Goal: Task Accomplishment & Management: Manage account settings

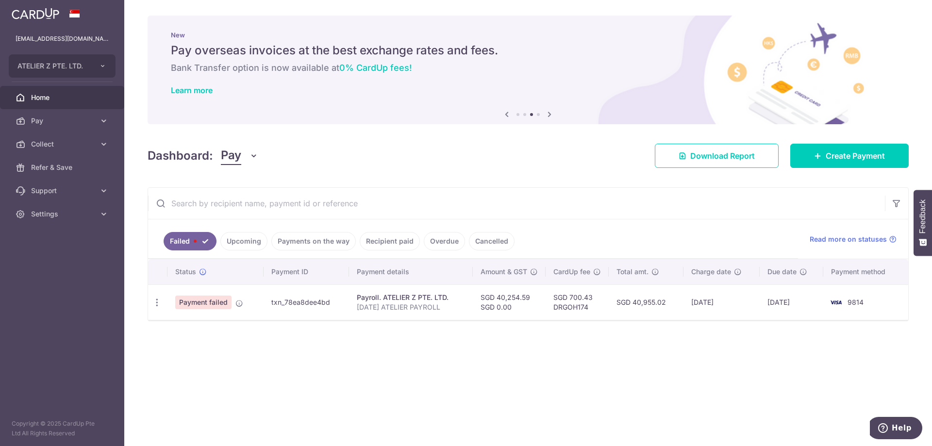
click at [243, 249] on link "Upcoming" at bounding box center [243, 241] width 47 height 18
click at [306, 245] on link "Payments on the way" at bounding box center [313, 241] width 84 height 18
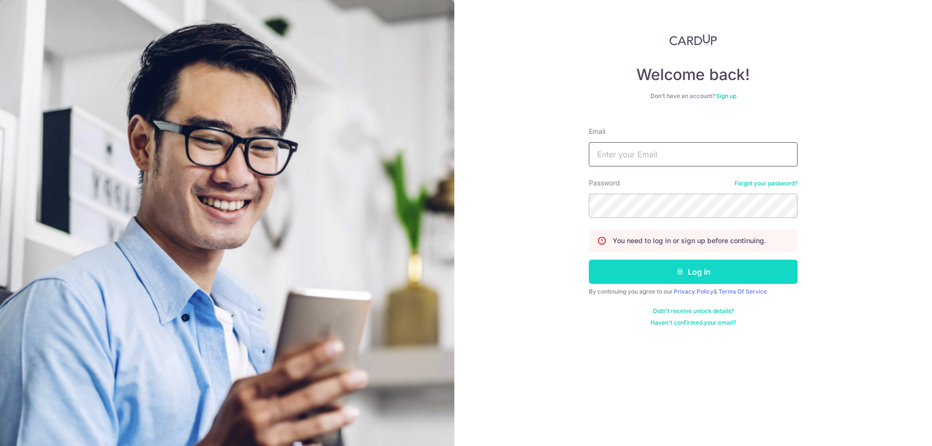
type input "[EMAIL_ADDRESS][DOMAIN_NAME]"
click at [641, 276] on button "Log in" at bounding box center [693, 272] width 209 height 24
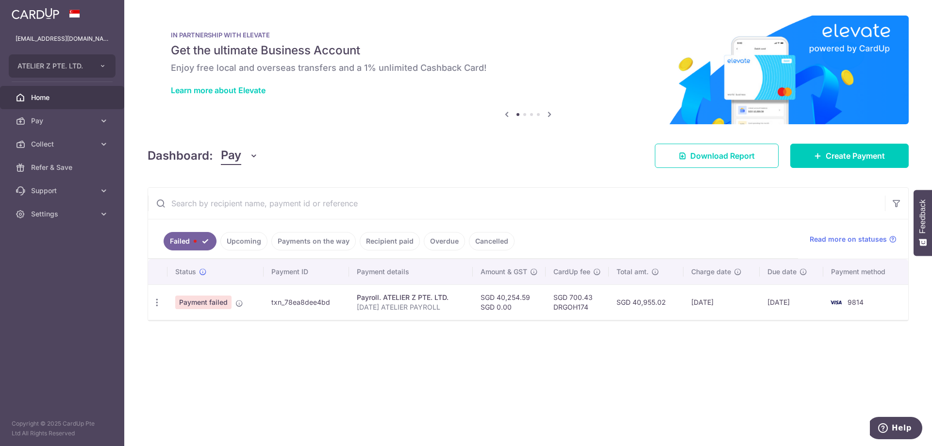
click at [259, 249] on link "Upcoming" at bounding box center [243, 241] width 47 height 18
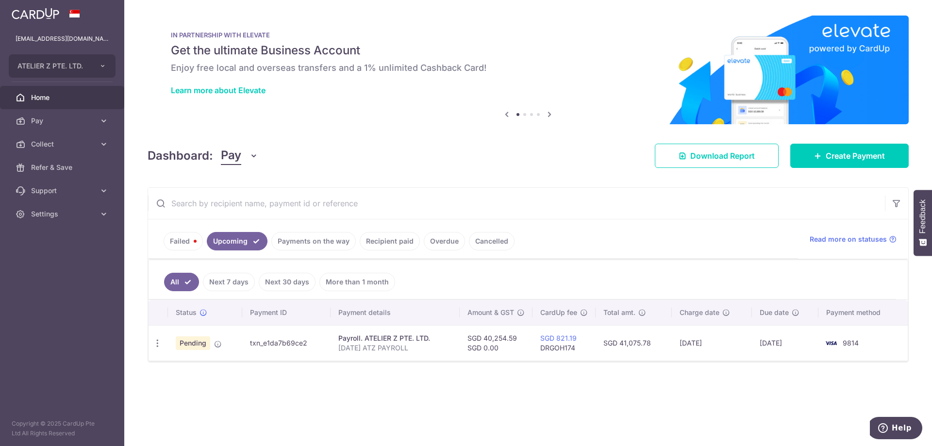
click at [291, 242] on link "Payments on the way" at bounding box center [313, 241] width 84 height 18
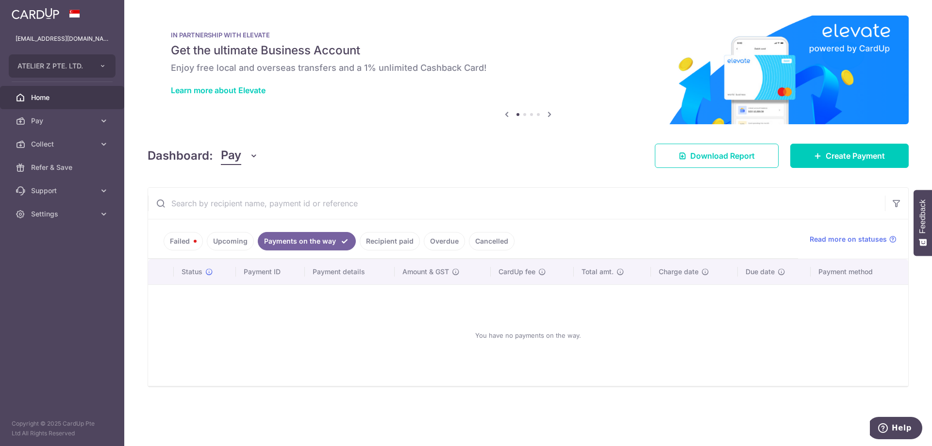
click at [239, 243] on link "Upcoming" at bounding box center [230, 241] width 47 height 18
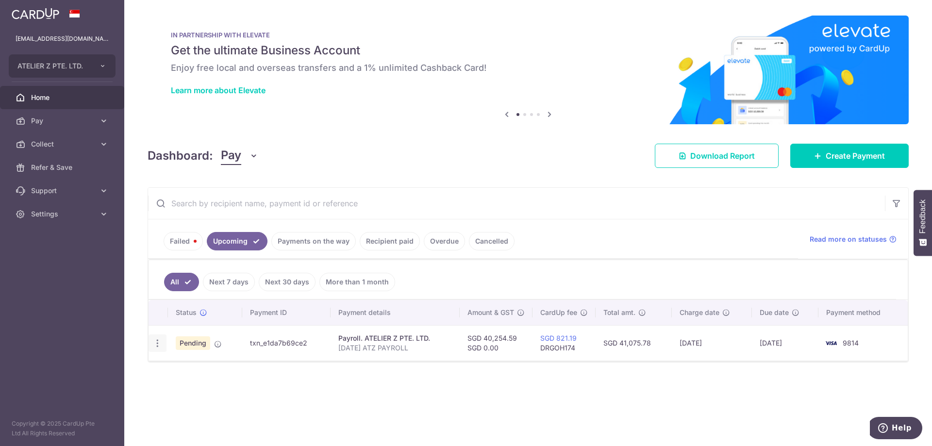
click at [159, 342] on icon "button" at bounding box center [157, 343] width 10 height 10
click at [295, 378] on div "Status Payment ID Payment details Amount & GST CardUp fee Total amt. Charge dat…" at bounding box center [527, 361] width 759 height 122
